Goal: Information Seeking & Learning: Find specific fact

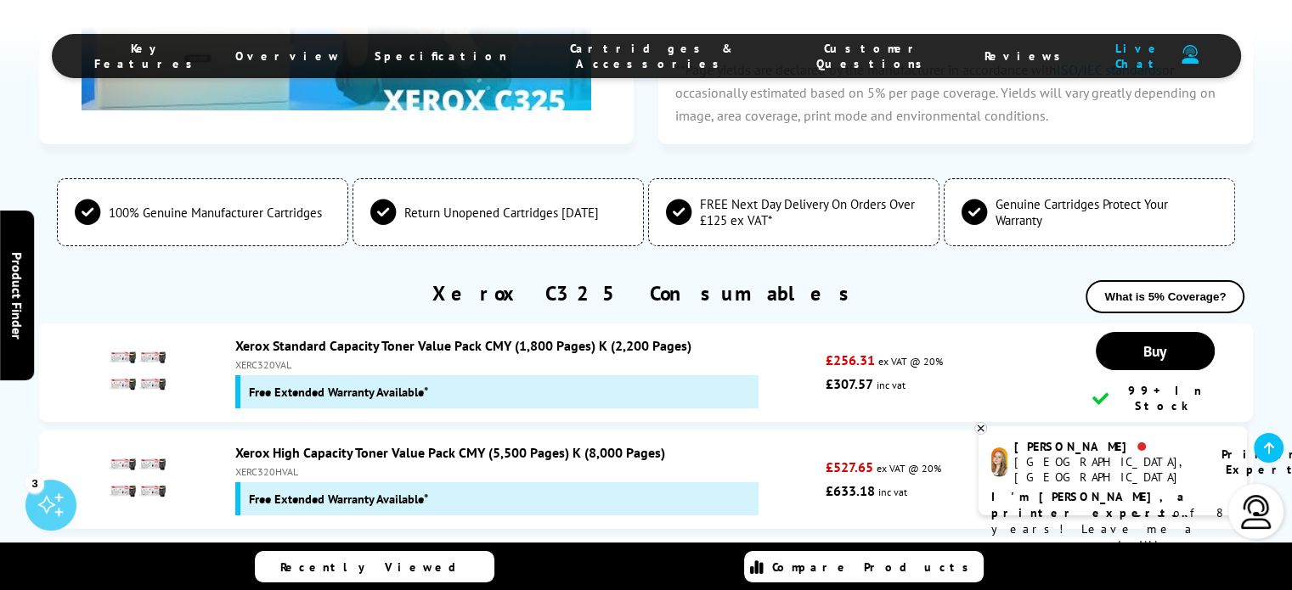
scroll to position [5937, 0]
click at [350, 571] on link "Xerox Black Standard Capacity Toner Cartridge (2,200 Pages)" at bounding box center [413, 579] width 357 height 17
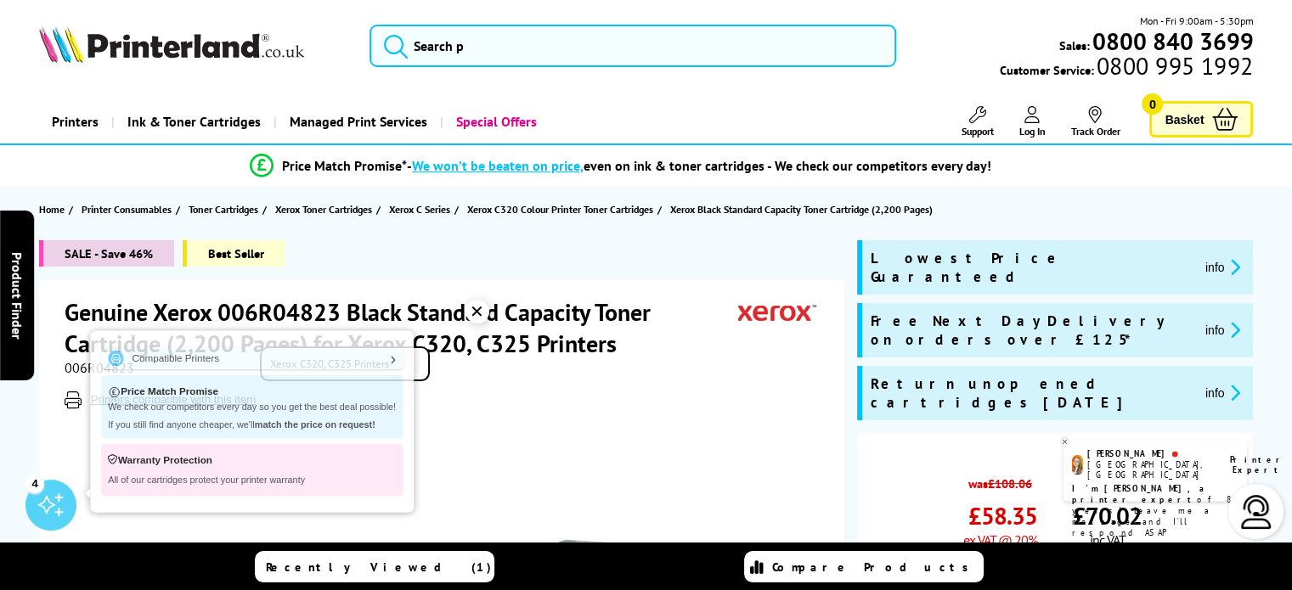
click at [568, 398] on span "Printers compatible with this item" at bounding box center [444, 400] width 759 height 17
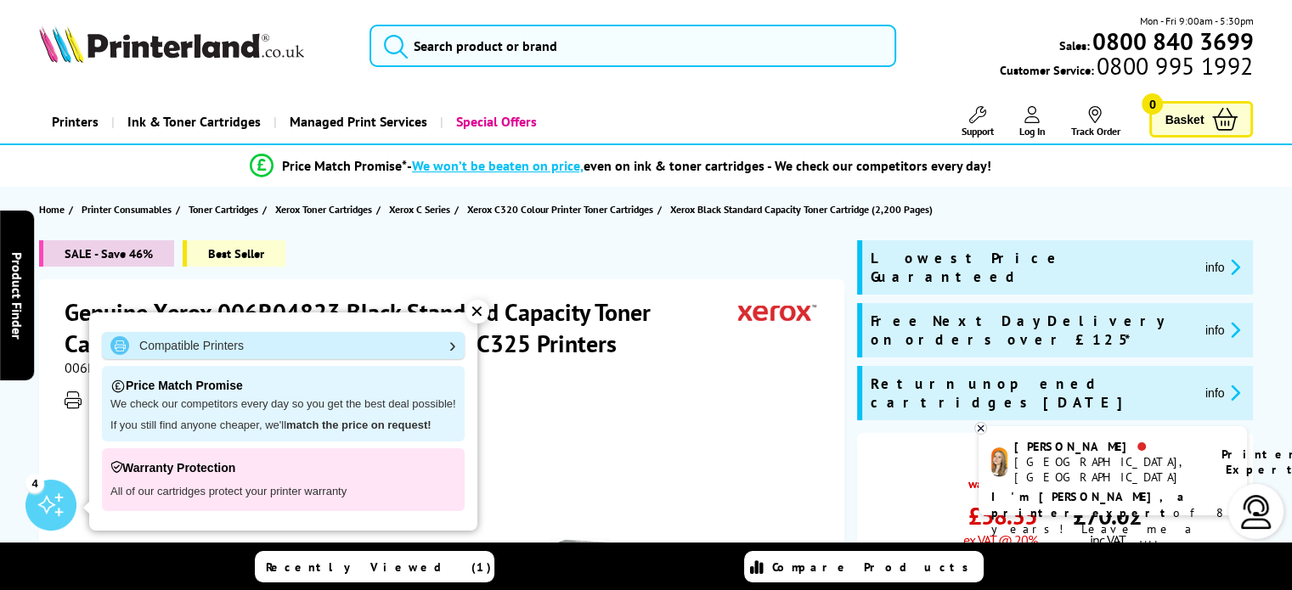
click at [447, 345] on link "Compatible Printers" at bounding box center [283, 345] width 363 height 27
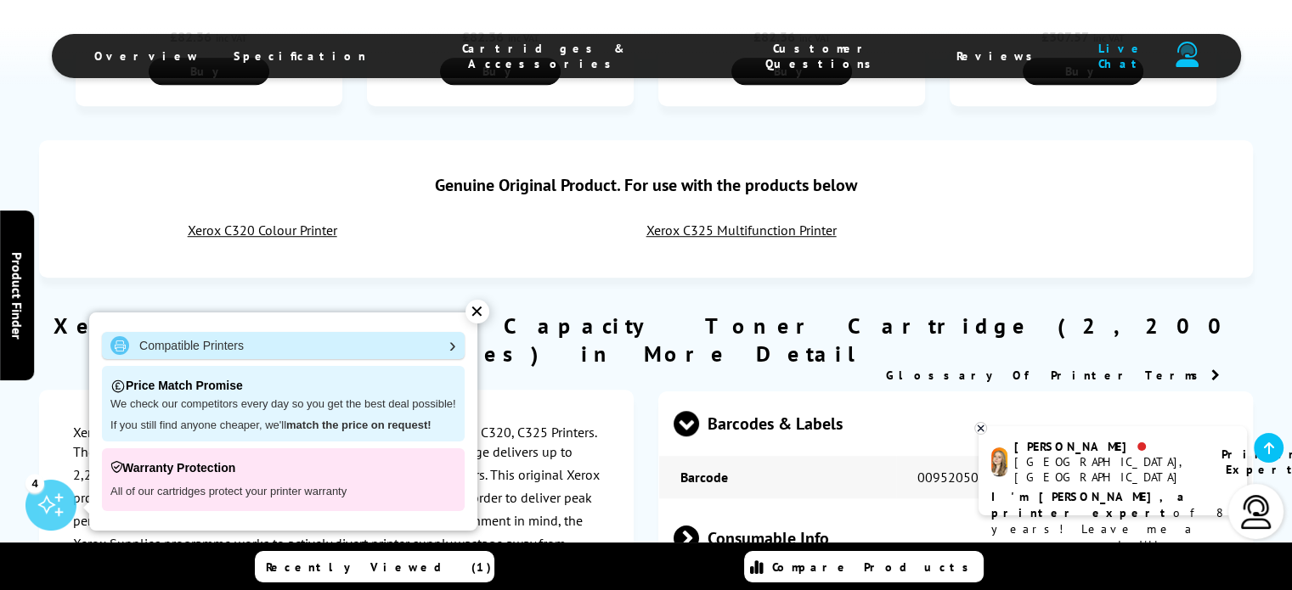
scroll to position [1212, 0]
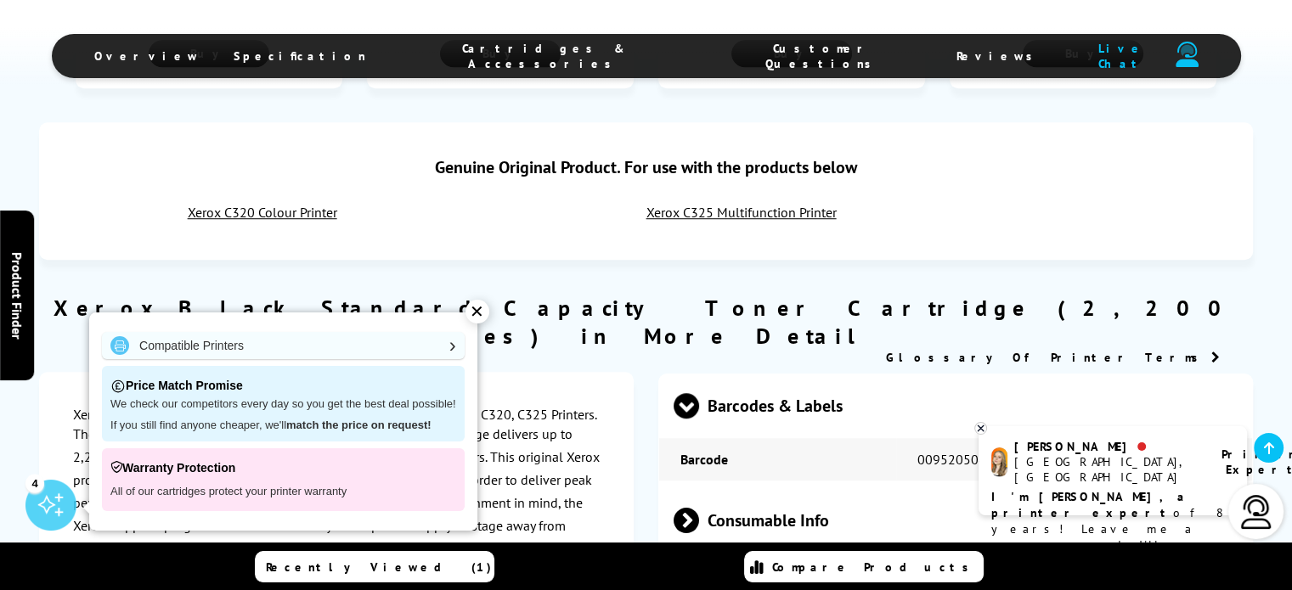
click at [475, 313] on div "✕" at bounding box center [478, 312] width 24 height 24
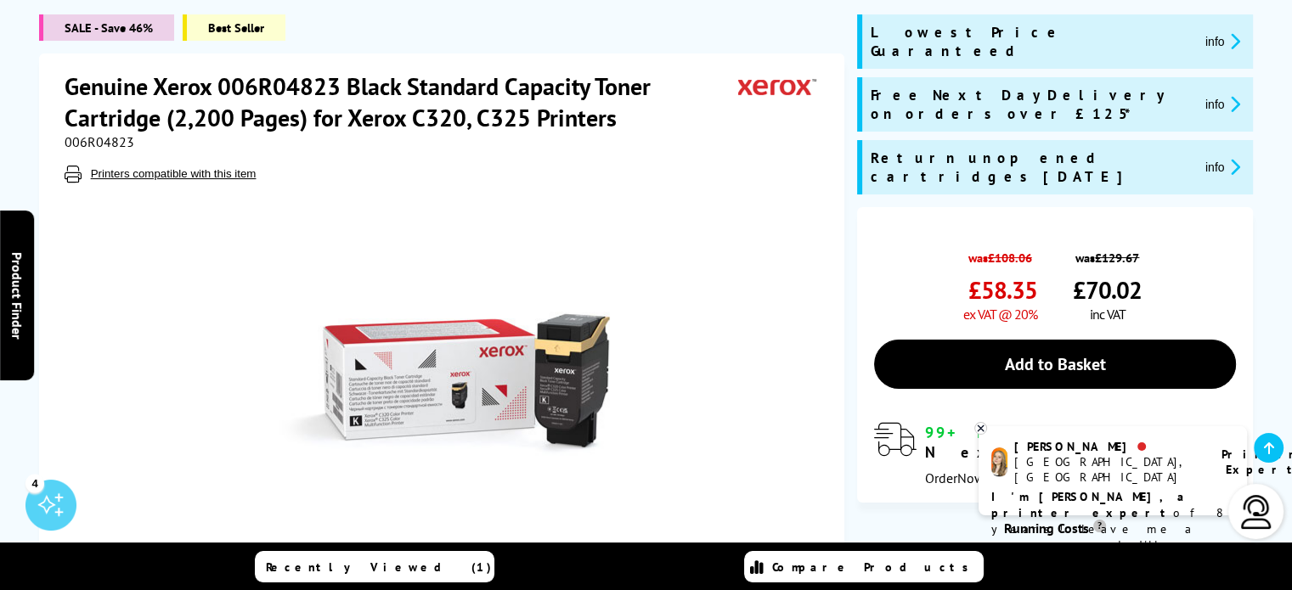
scroll to position [214, 0]
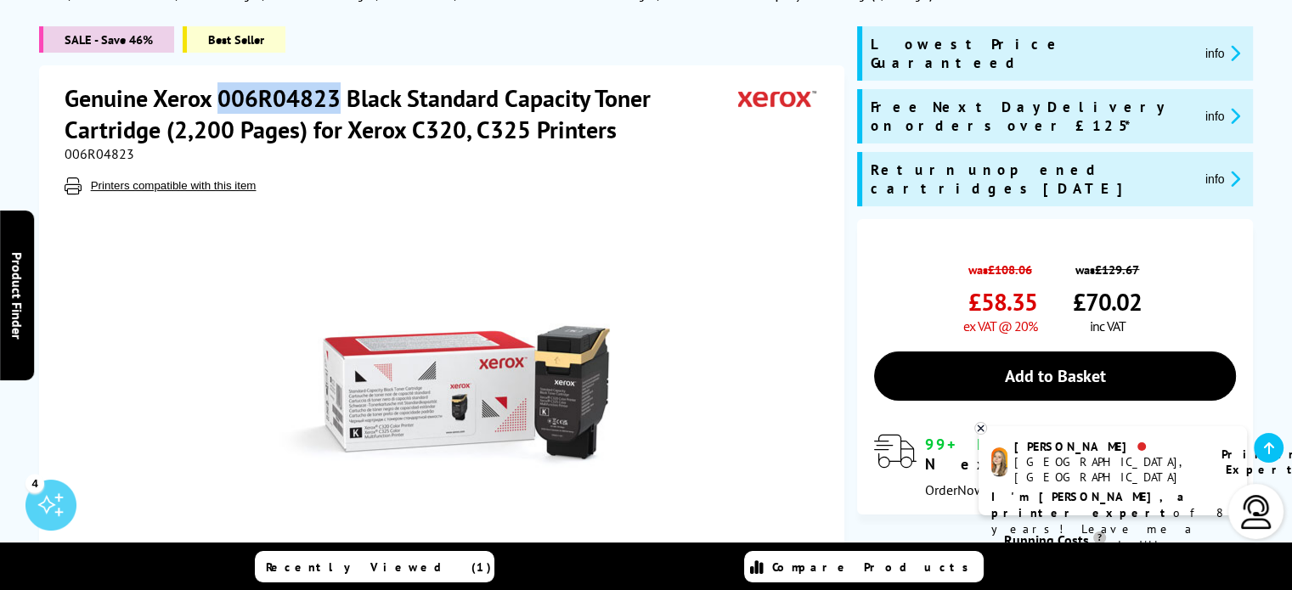
drag, startPoint x: 223, startPoint y: 98, endPoint x: 337, endPoint y: 91, distance: 114.1
click at [337, 91] on h1 "Genuine Xerox 006R04823 Black Standard Capacity Toner Cartridge (2,200 Pages) f…" at bounding box center [402, 113] width 674 height 63
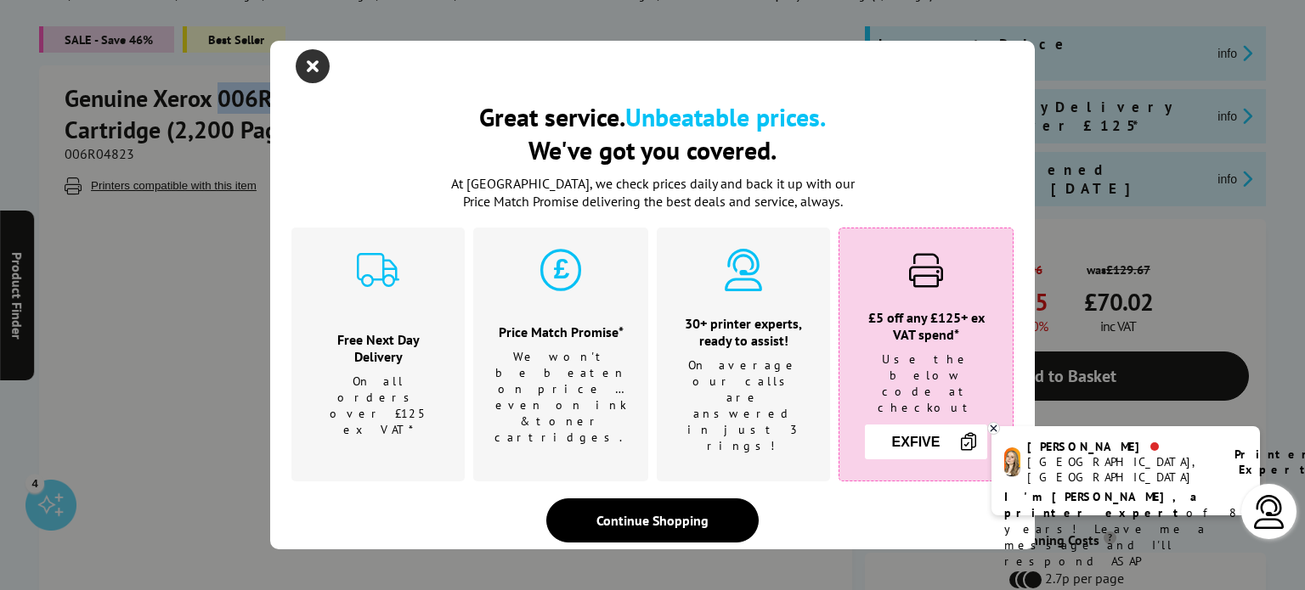
click at [313, 83] on icon "close modal" at bounding box center [313, 66] width 34 height 34
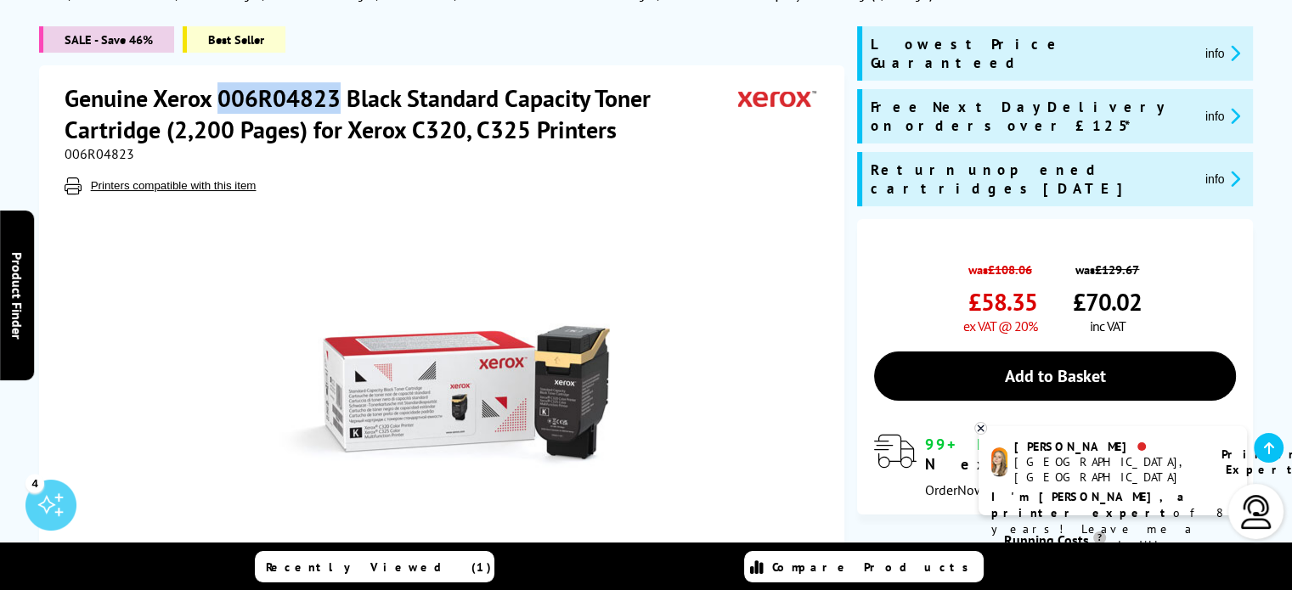
copy h1 "006R04823"
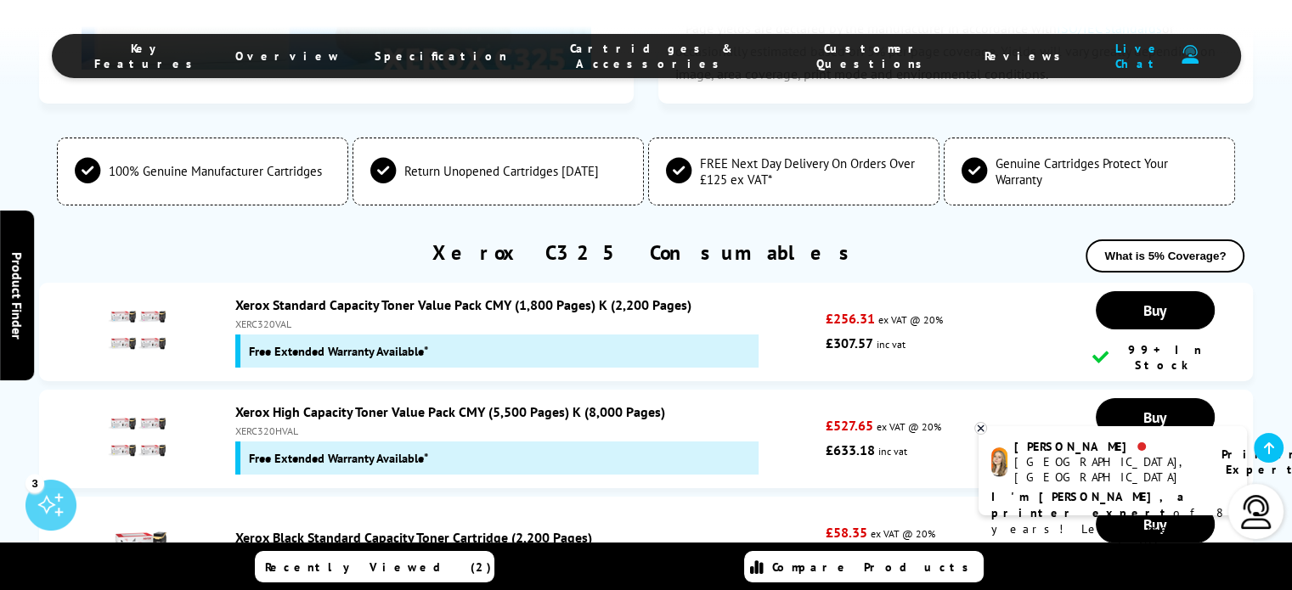
scroll to position [6290, 0]
